Goal: Submit feedback/report problem

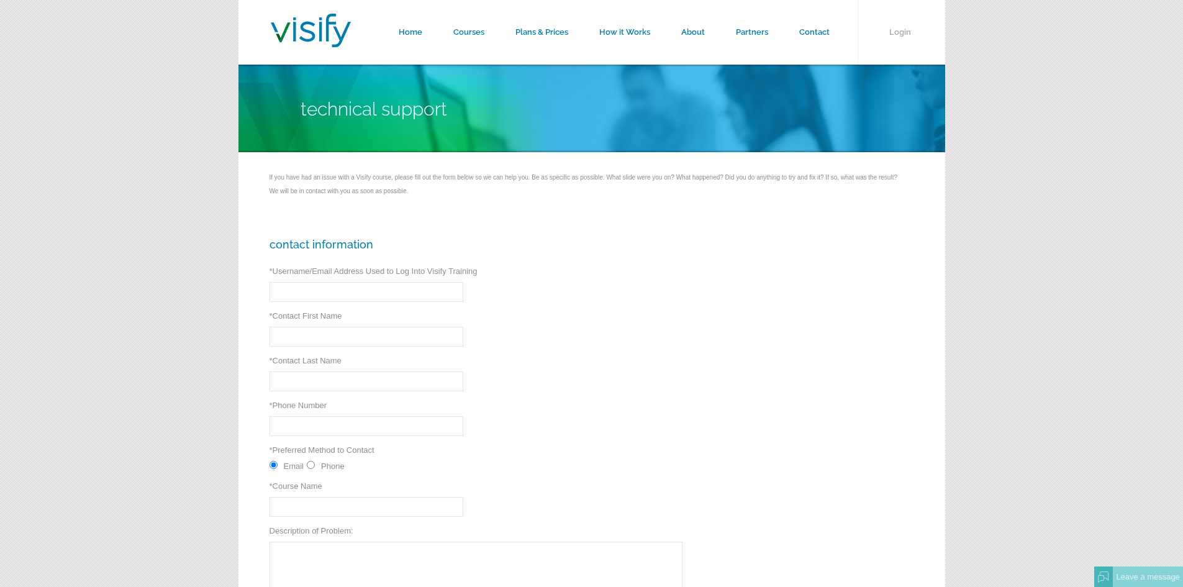
click at [309, 466] on input "Phone" at bounding box center [311, 465] width 8 height 8
radio input "true"
click at [274, 467] on input "Email" at bounding box center [273, 465] width 8 height 8
radio input "true"
click at [325, 289] on input "* Username/Email Address Used to Log Into Visify Training" at bounding box center [366, 292] width 194 height 20
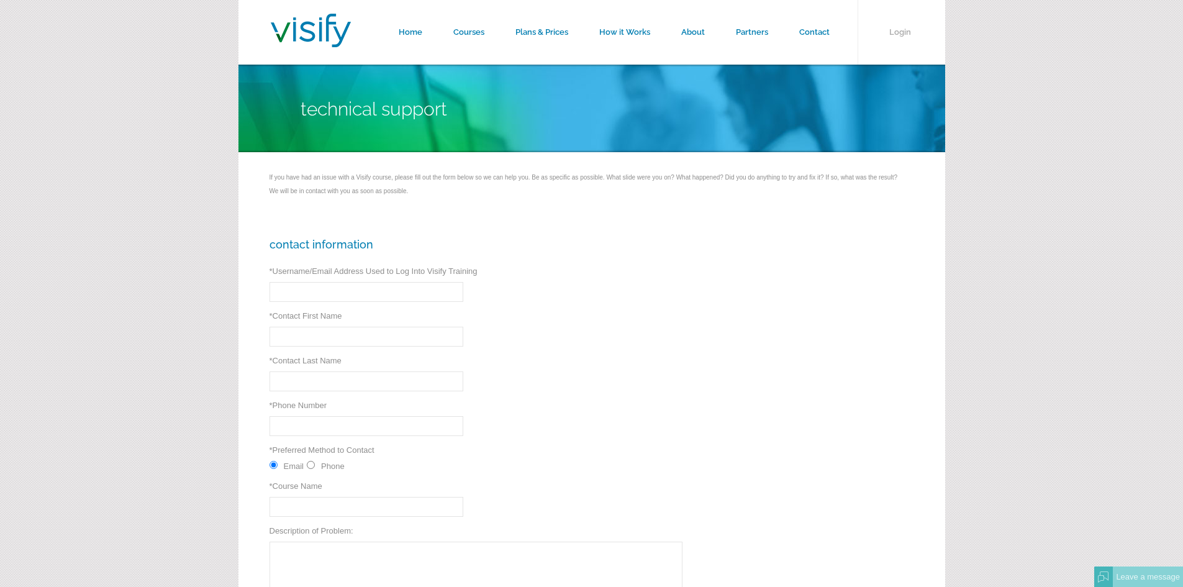
click at [325, 289] on input "* Username/Email Address Used to Log Into Visify Training" at bounding box center [366, 292] width 194 height 20
type input "claire.hofferber@blackeagleenergyservices.com"
type input "Claire"
type input "Hofferber"
type input "6072276725"
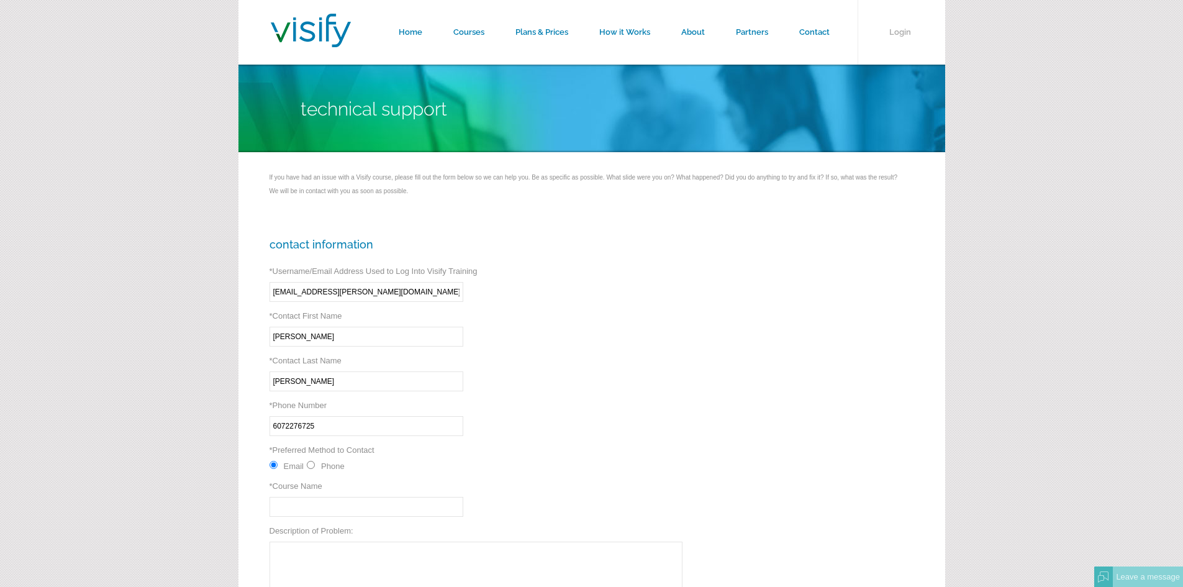
click at [516, 456] on div "Contact Information * Username/Email Address Used to Log Into Visify Training c…" at bounding box center [591, 469] width 706 height 507
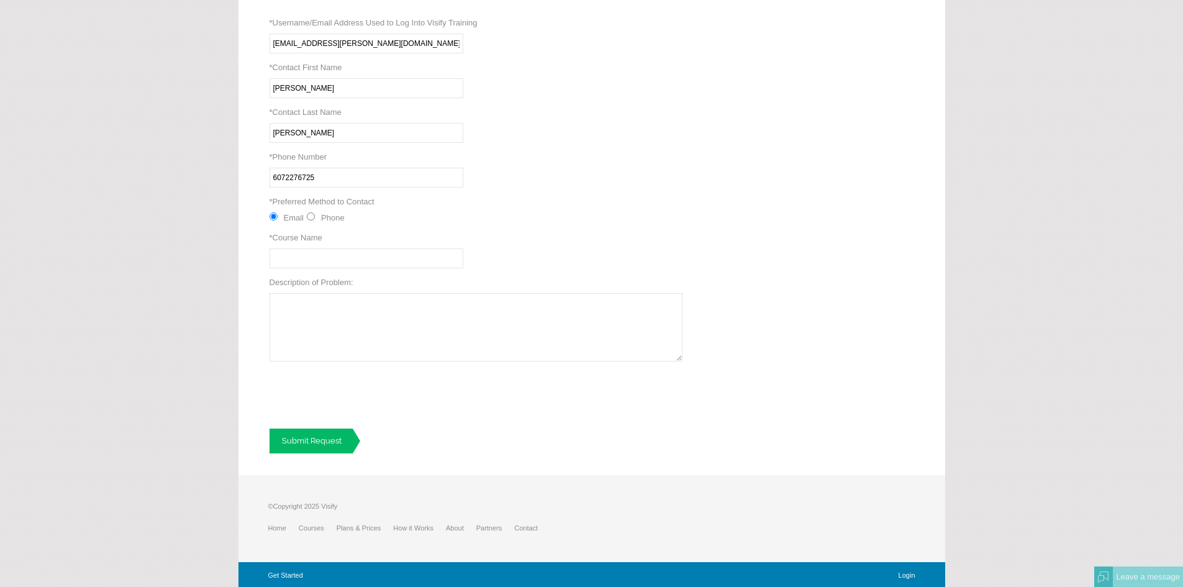
click at [287, 257] on input "* Course Name" at bounding box center [366, 258] width 194 height 20
type input "PHMSARS"
click at [338, 328] on textarea "Description of Problem:" at bounding box center [475, 327] width 413 height 68
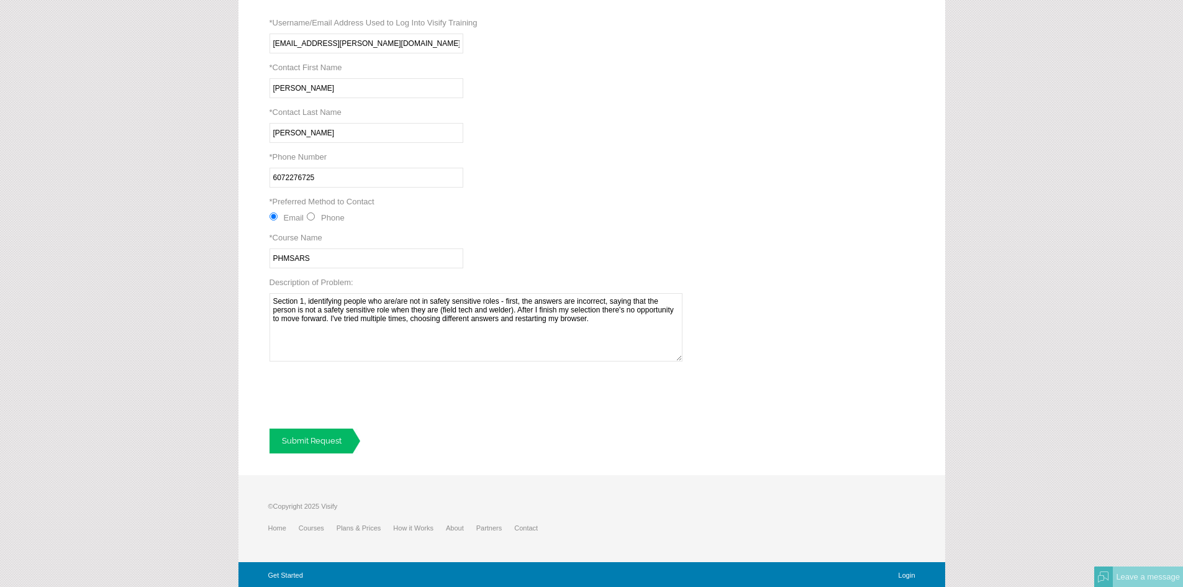
type textarea "Section 1, identifying people who are/are not in safety sensitive roles - first…"
click at [327, 446] on link "Submit Request" at bounding box center [314, 440] width 91 height 25
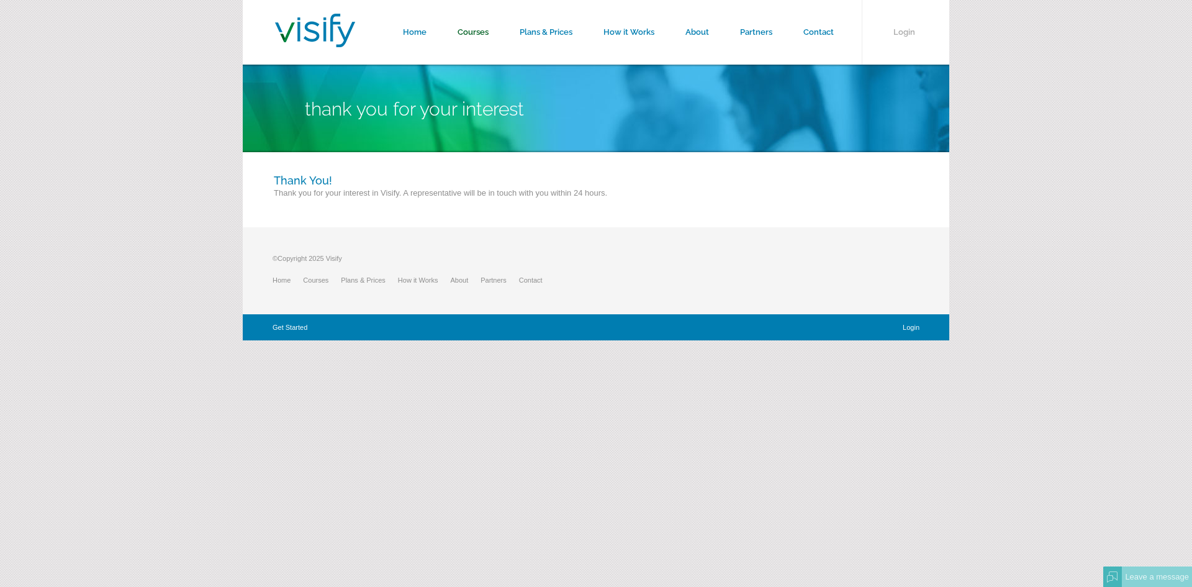
click at [476, 33] on link "Courses" at bounding box center [473, 32] width 62 height 65
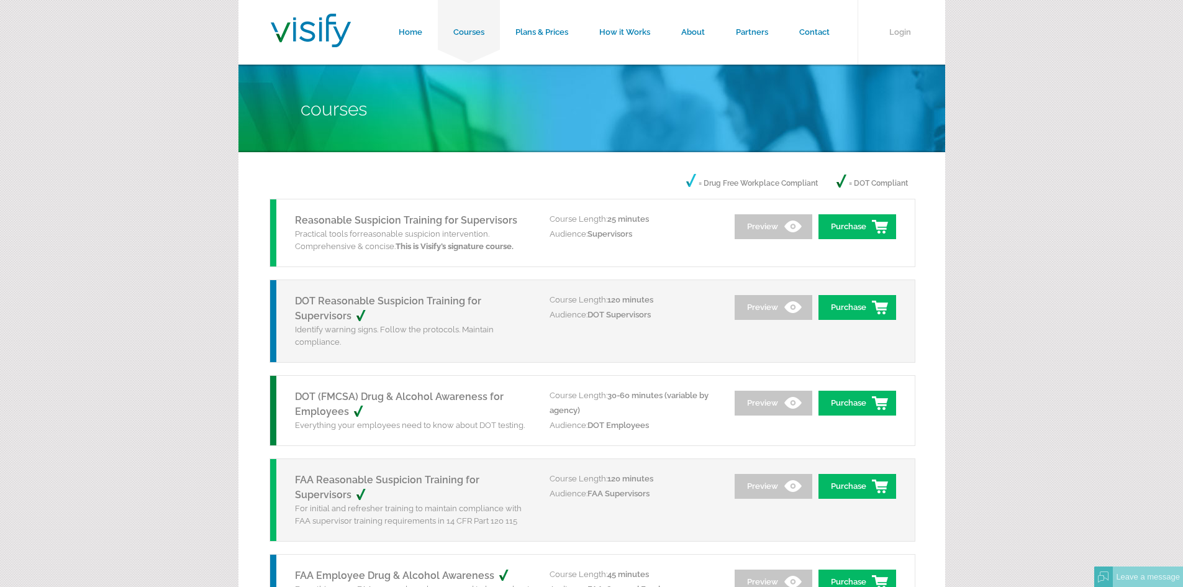
click at [353, 300] on link "DOT Reasonable Suspicion Training for Supervisors" at bounding box center [388, 308] width 186 height 27
